Goal: Information Seeking & Learning: Learn about a topic

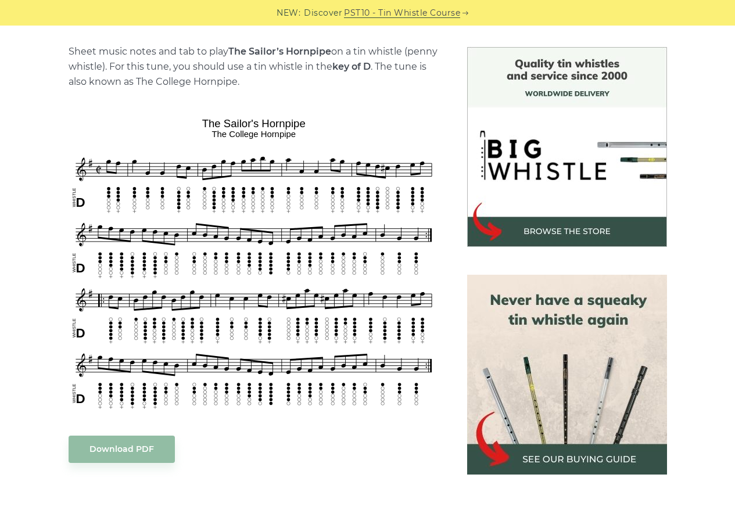
scroll to position [291, 0]
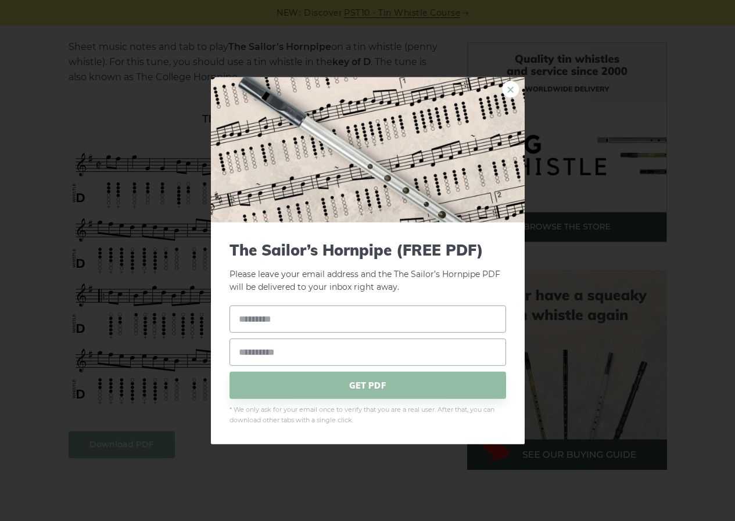
click at [511, 85] on link "×" at bounding box center [510, 88] width 17 height 17
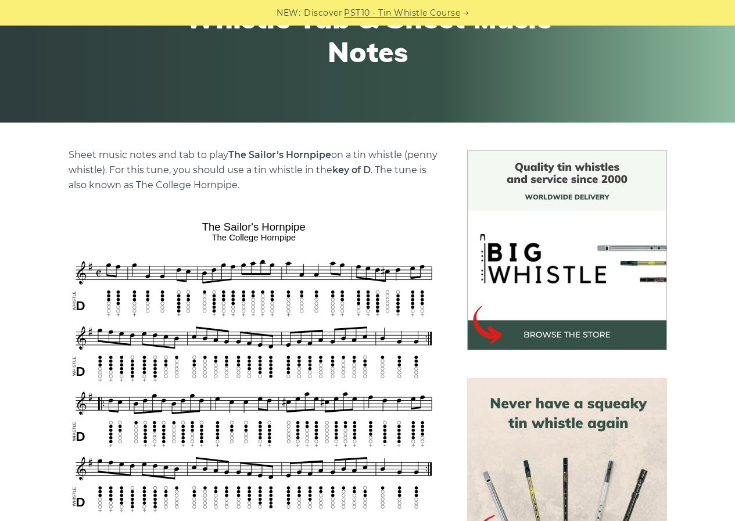
scroll to position [0, 0]
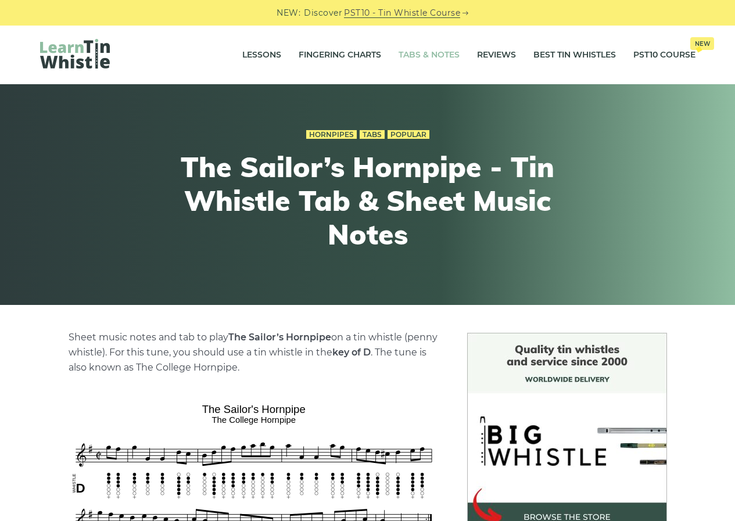
click at [430, 50] on link "Tabs & Notes" at bounding box center [429, 55] width 61 height 29
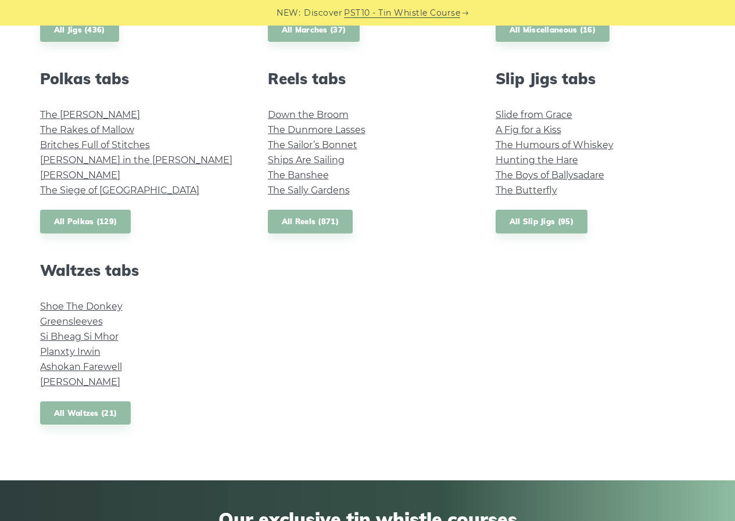
scroll to position [814, 0]
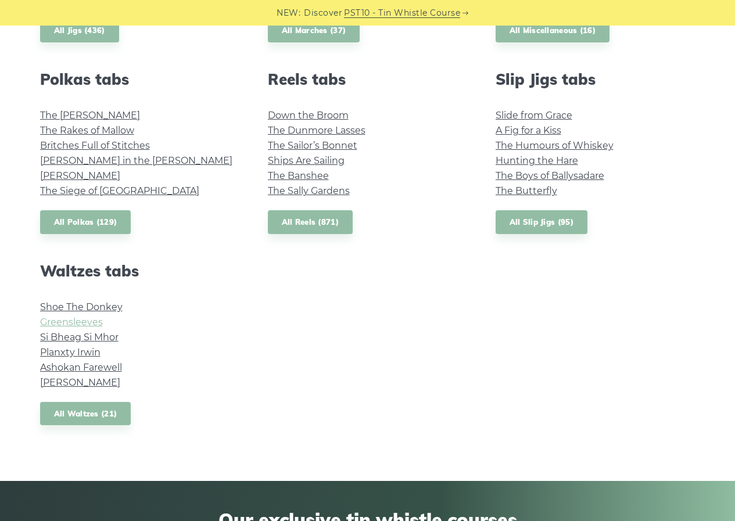
click at [67, 320] on link "Greensleeves" at bounding box center [71, 322] width 63 height 11
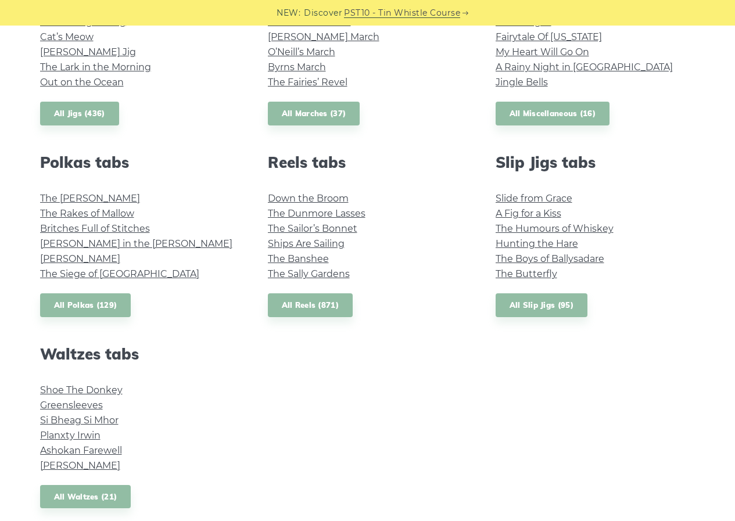
scroll to position [639, 0]
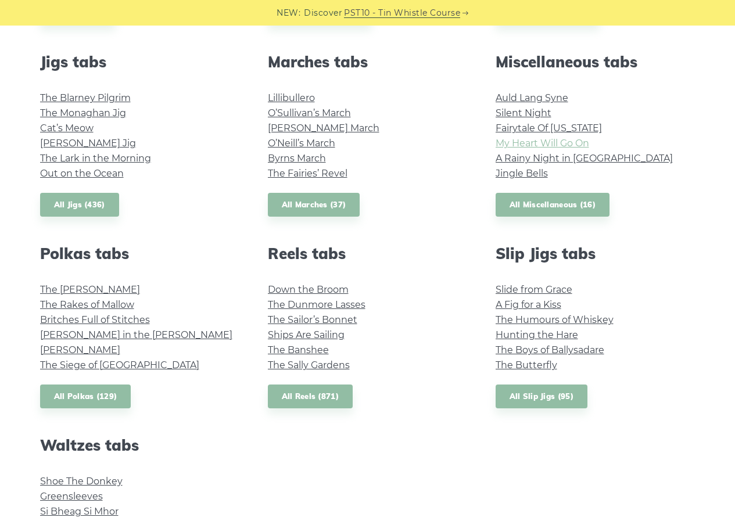
click at [555, 142] on link "My Heart Will Go On" at bounding box center [543, 143] width 94 height 11
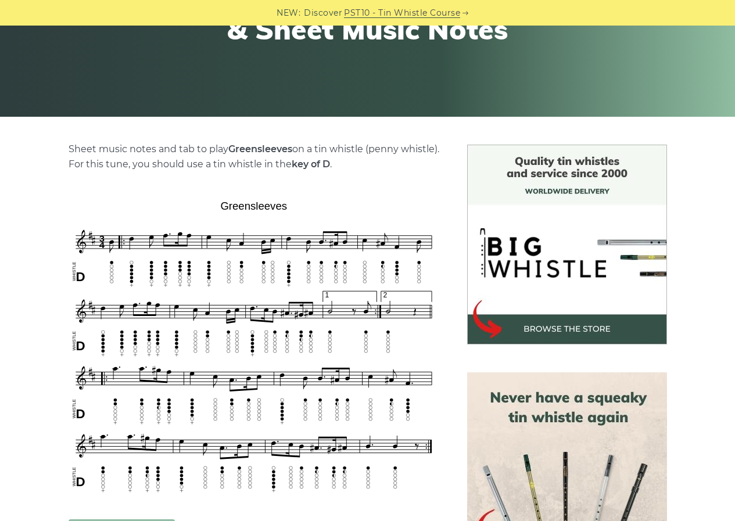
scroll to position [116, 0]
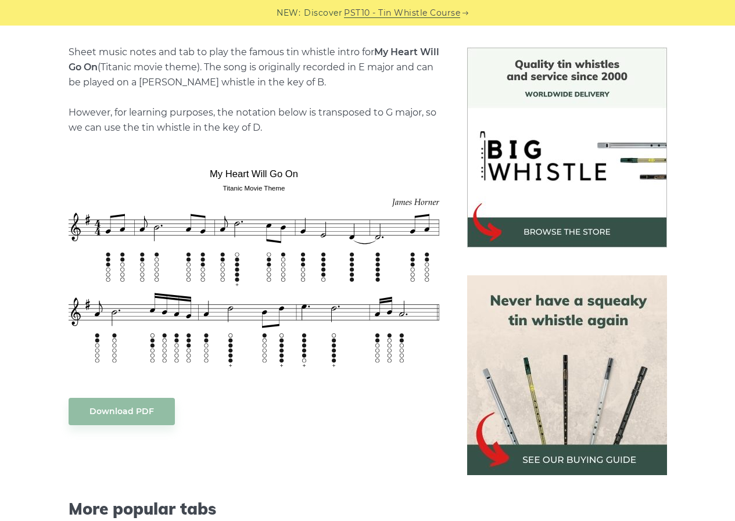
scroll to position [233, 0]
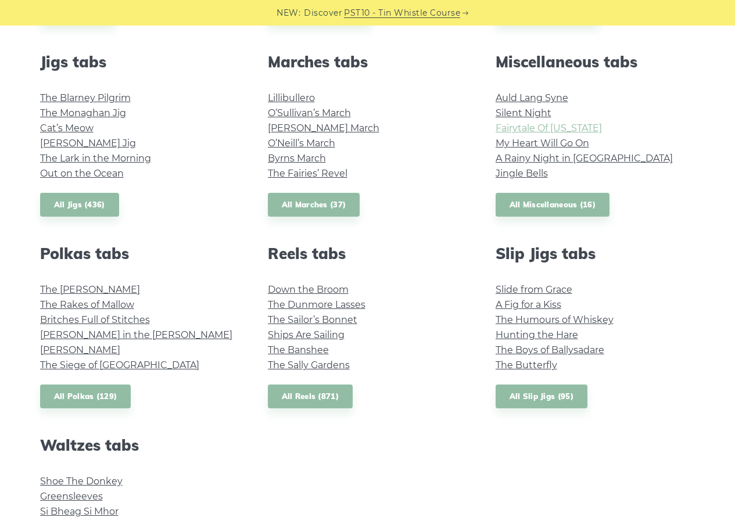
click at [520, 128] on link "Fairytale Of [US_STATE]" at bounding box center [549, 128] width 106 height 11
click at [510, 115] on link "Silent Night" at bounding box center [524, 113] width 56 height 11
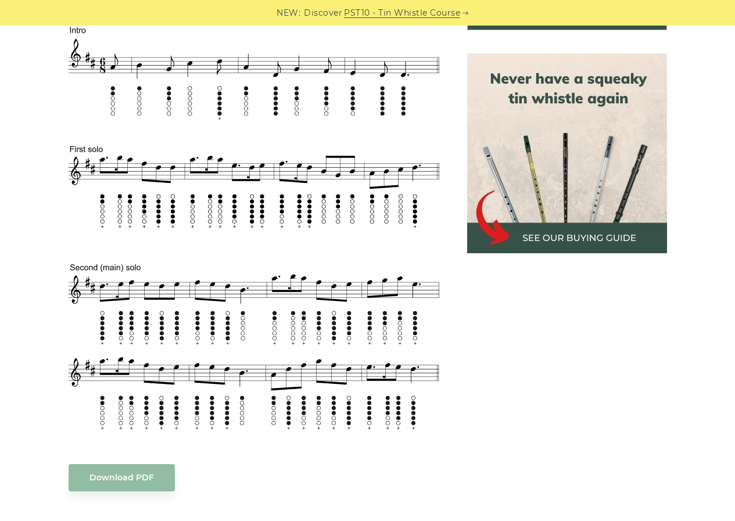
scroll to position [523, 0]
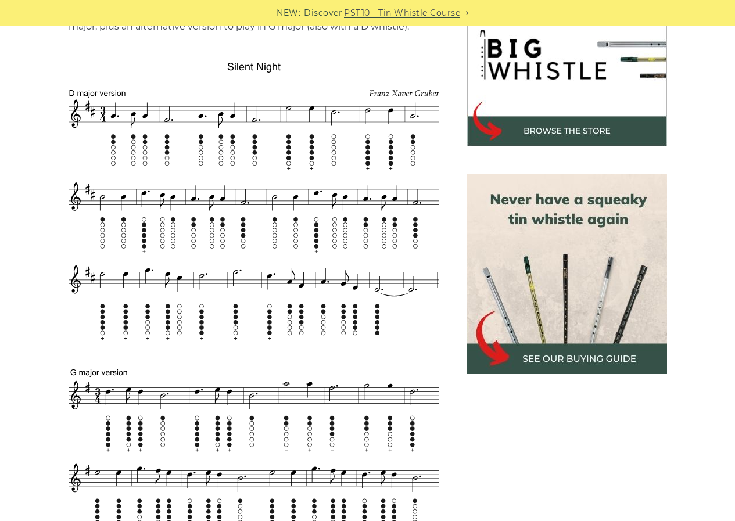
scroll to position [407, 0]
